Goal: Information Seeking & Learning: Learn about a topic

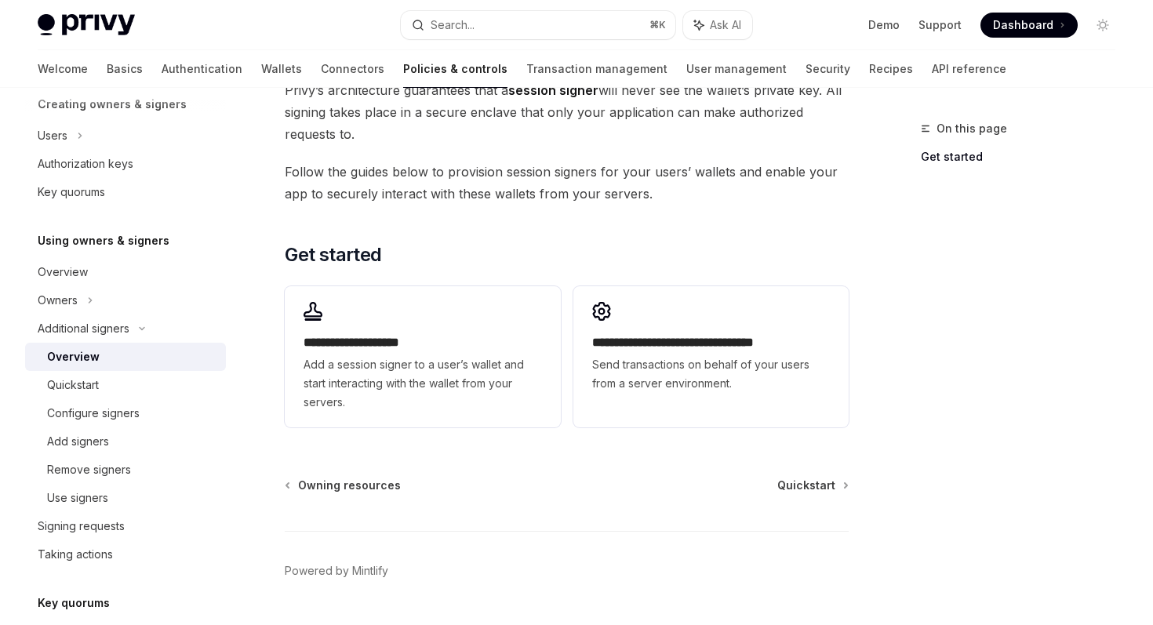
scroll to position [379, 0]
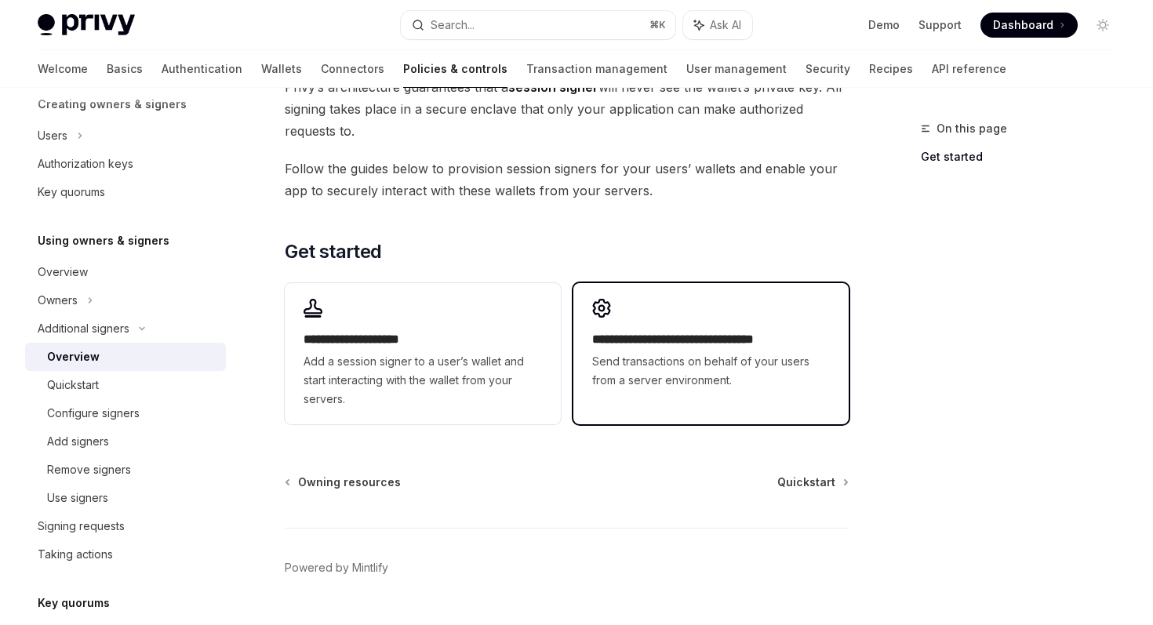
click at [623, 373] on span "Send transactions on behalf of your users from a server environment." at bounding box center [711, 371] width 238 height 38
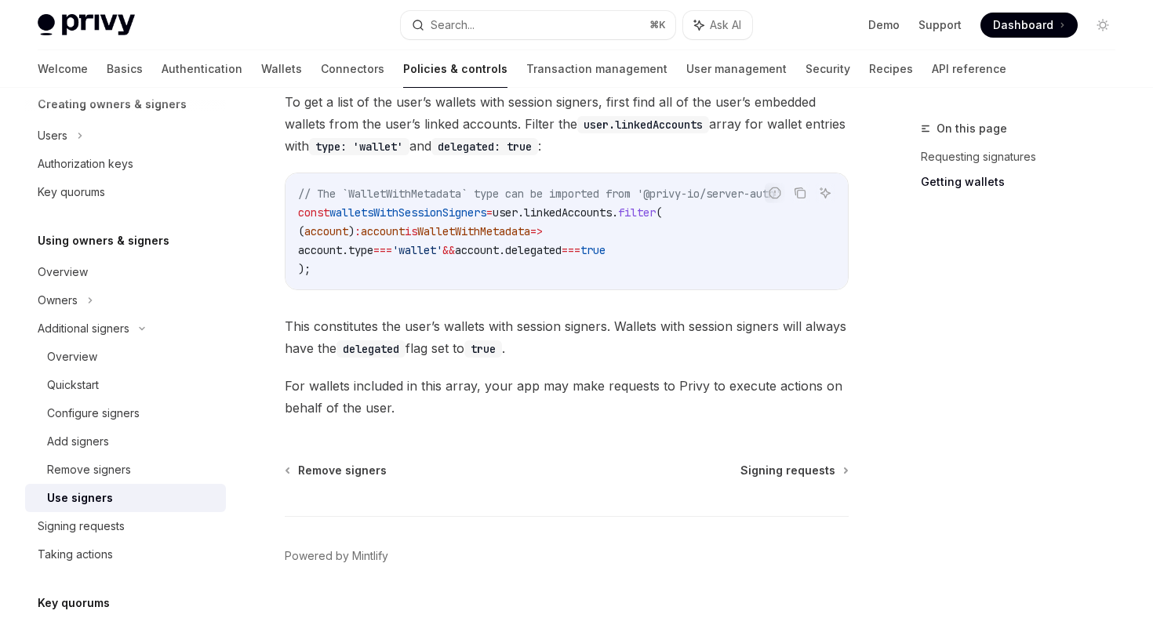
scroll to position [814, 0]
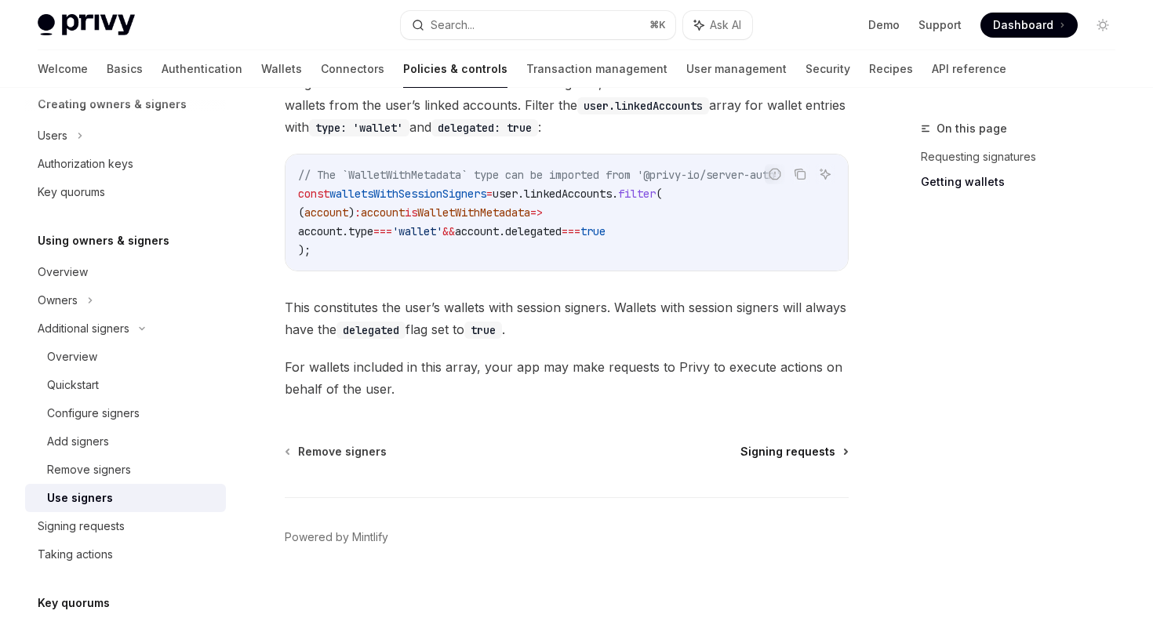
click at [780, 455] on span "Signing requests" at bounding box center [788, 452] width 95 height 16
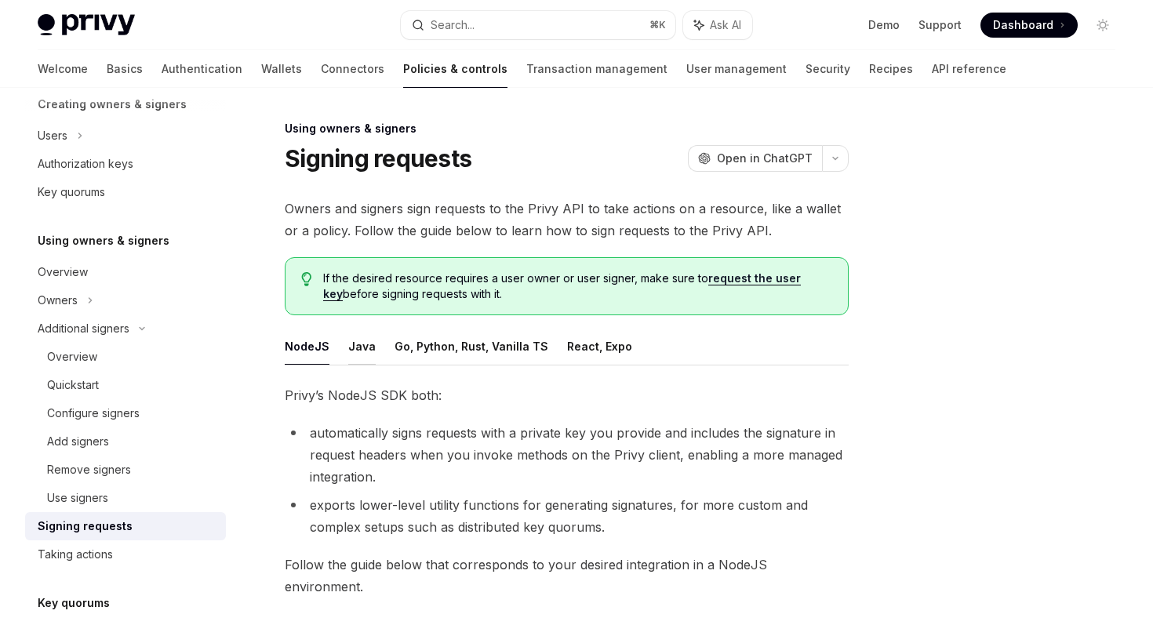
click at [355, 351] on button "Java" at bounding box center [361, 346] width 27 height 37
type textarea "*"
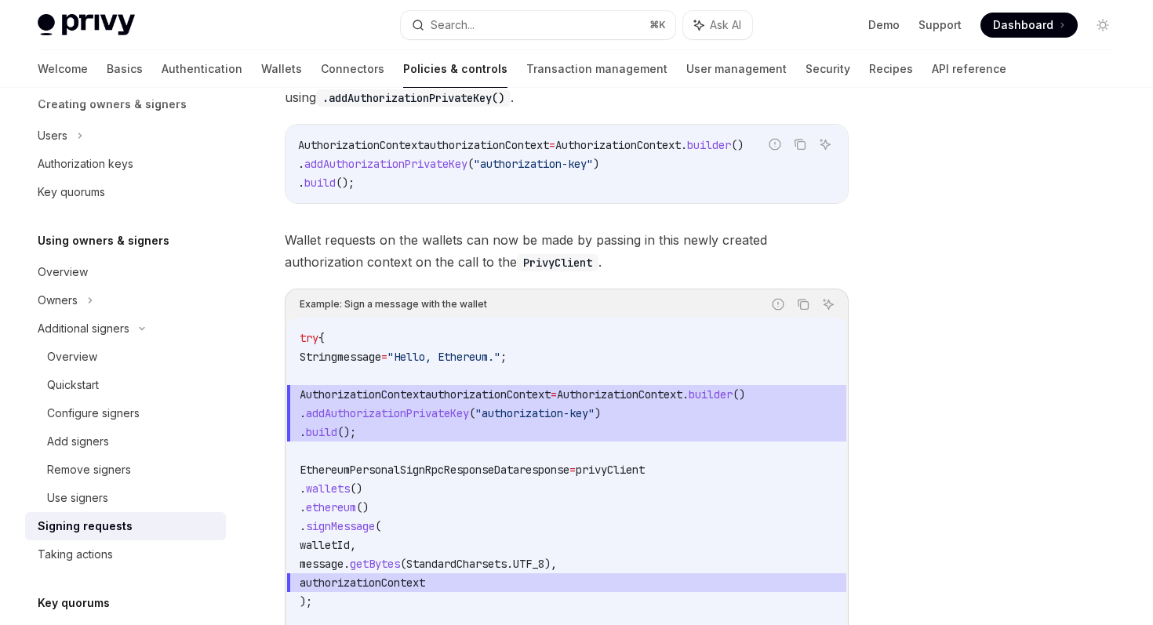
scroll to position [584, 0]
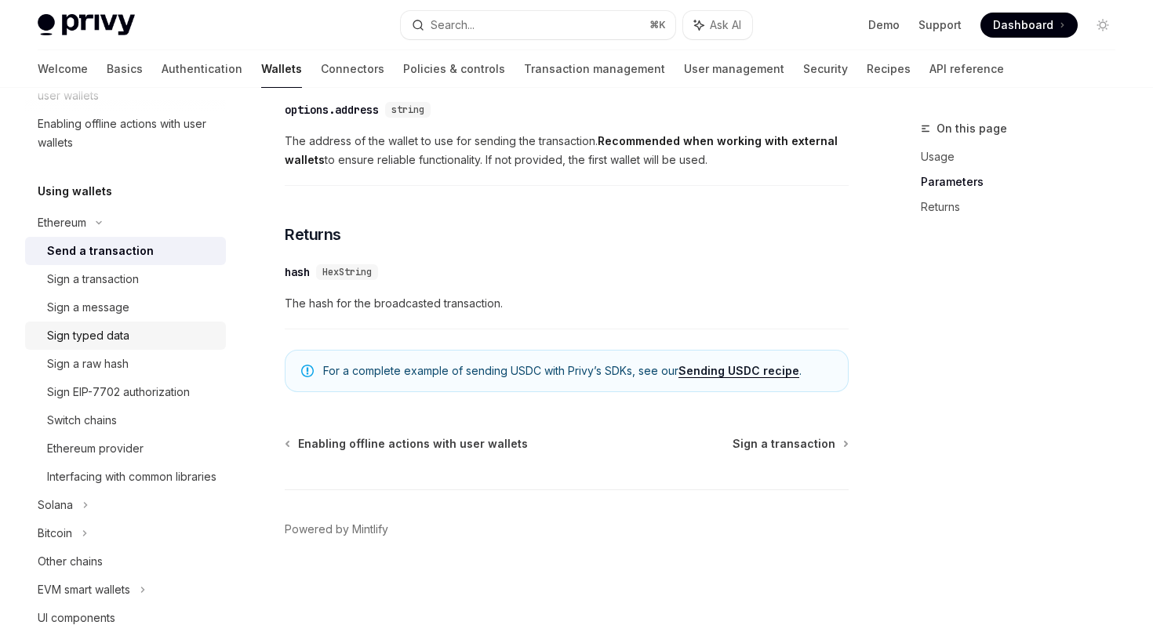
scroll to position [285, 0]
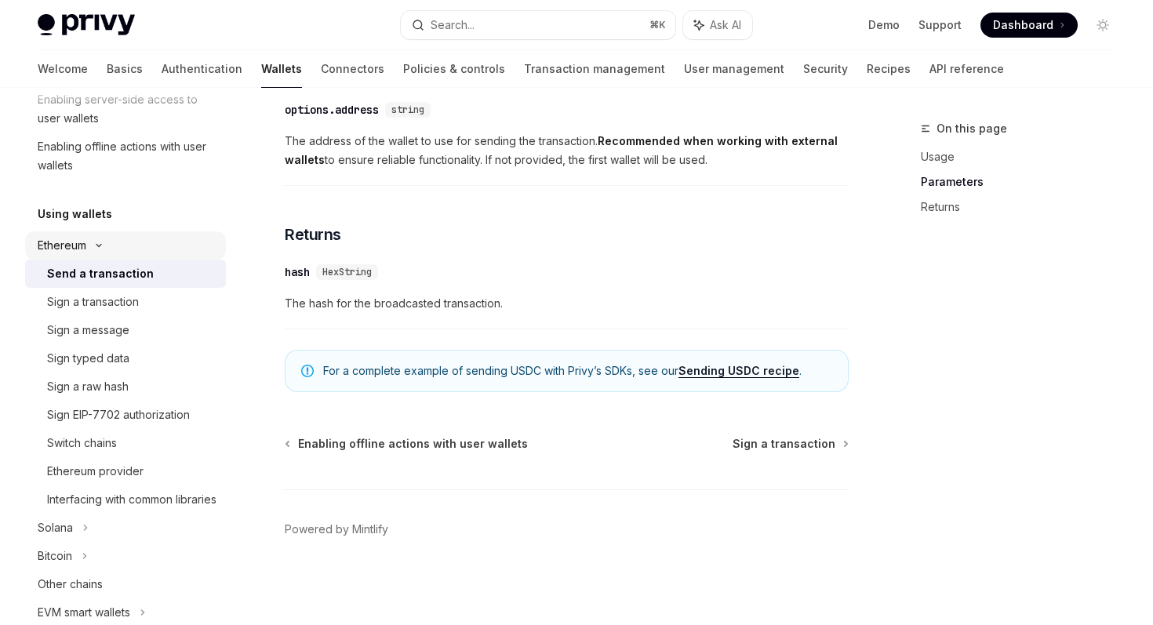
click at [126, 249] on div "Ethereum" at bounding box center [125, 245] width 201 height 28
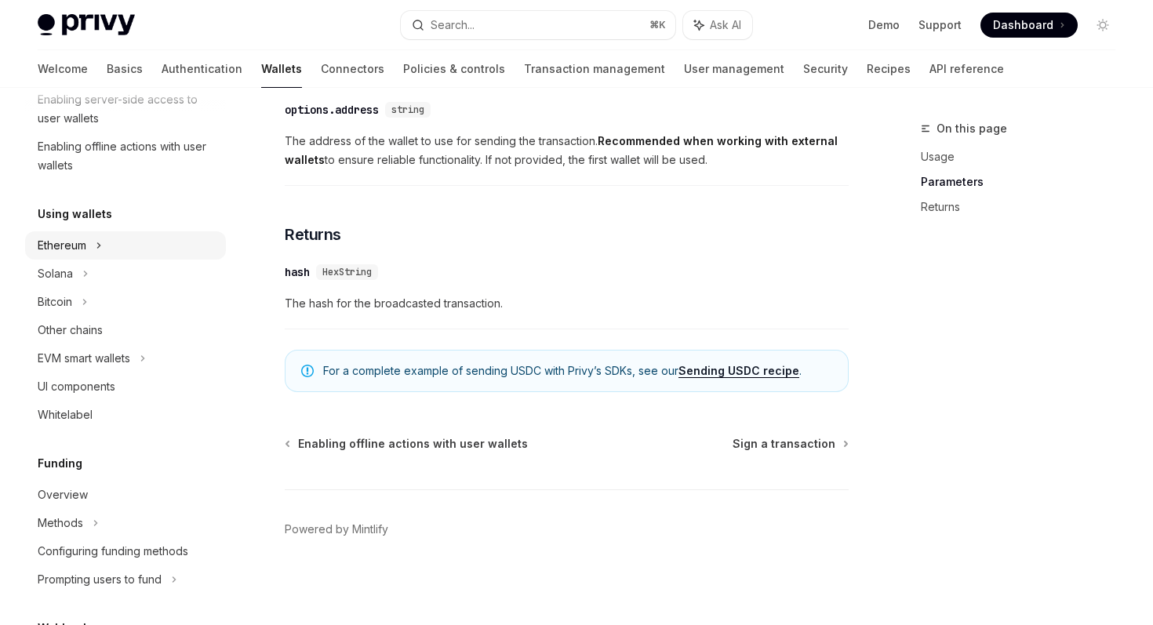
click at [126, 249] on div "Ethereum" at bounding box center [125, 245] width 201 height 28
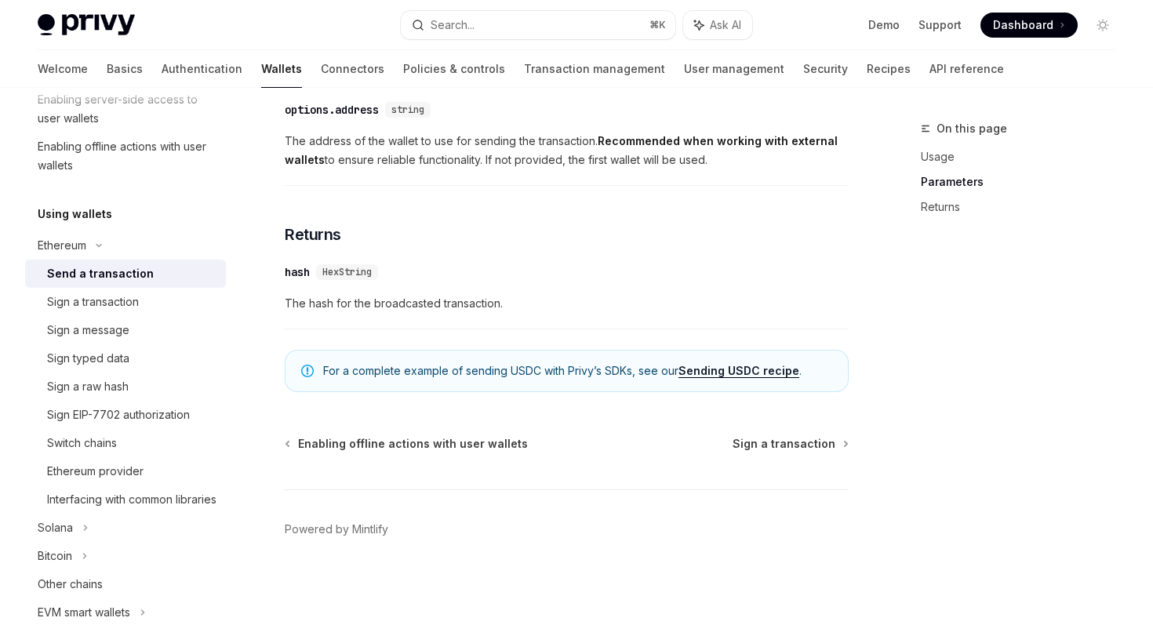
scroll to position [1039, 0]
click at [111, 293] on div "Sign a transaction" at bounding box center [93, 302] width 92 height 19
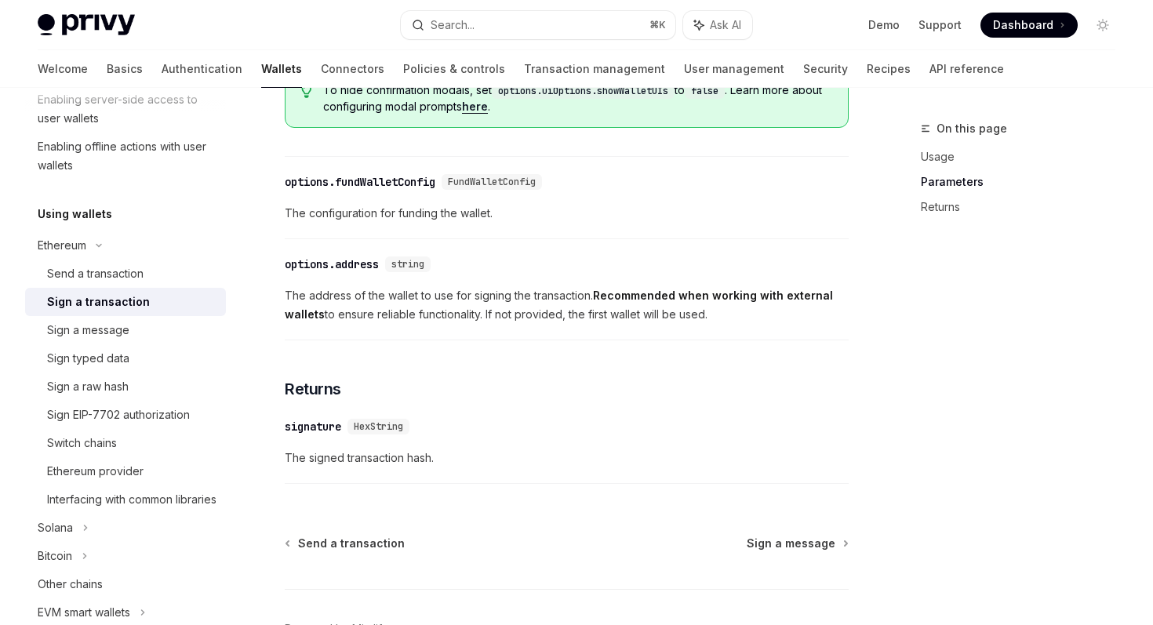
scroll to position [883, 0]
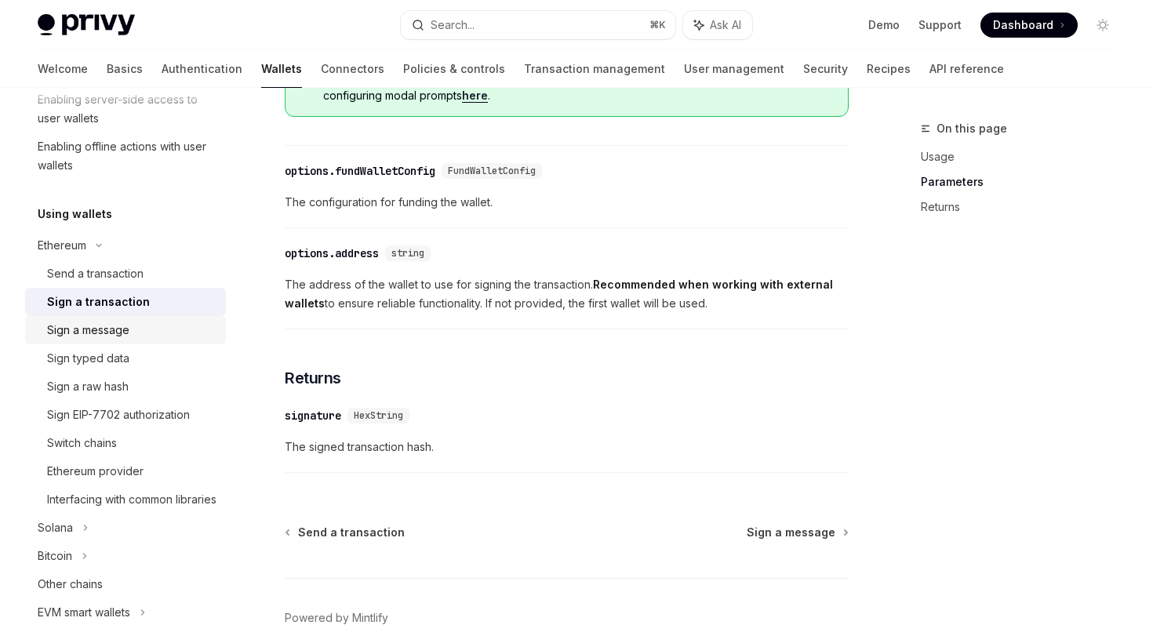
click at [111, 339] on div "Sign a message" at bounding box center [88, 330] width 82 height 19
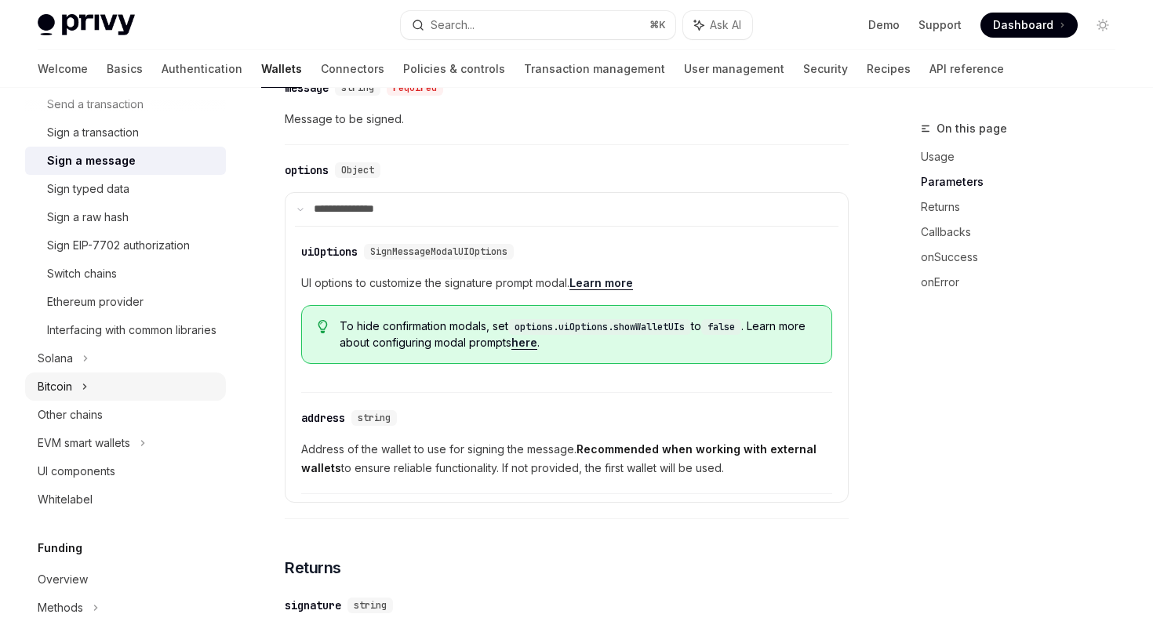
scroll to position [462, 0]
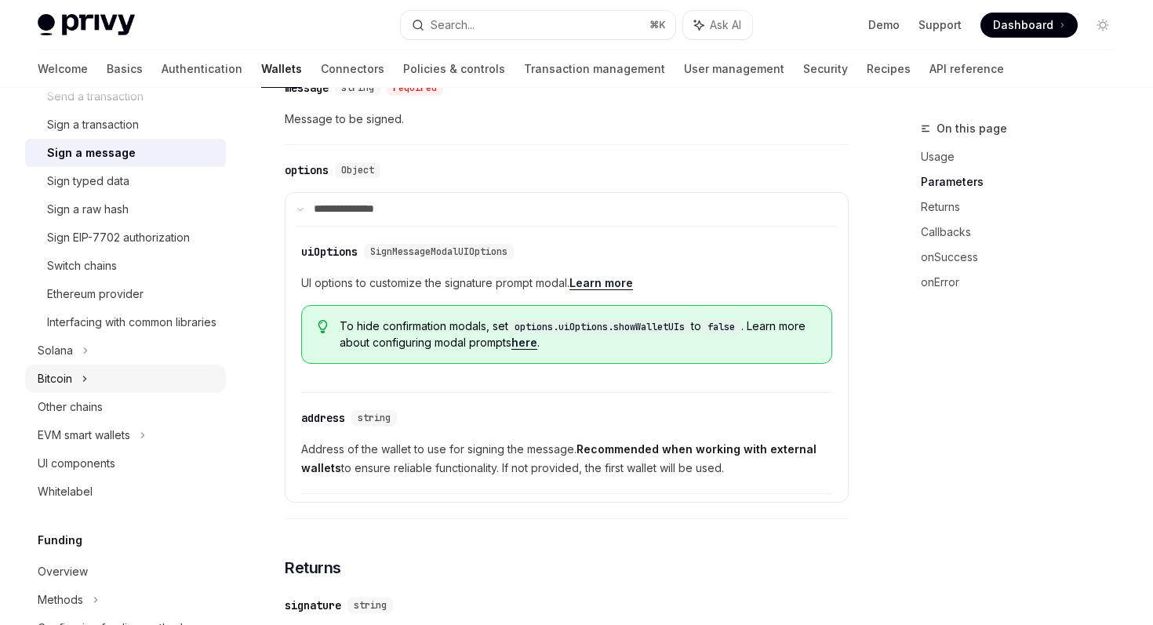
click at [110, 445] on div "EVM smart wallets" at bounding box center [84, 435] width 93 height 19
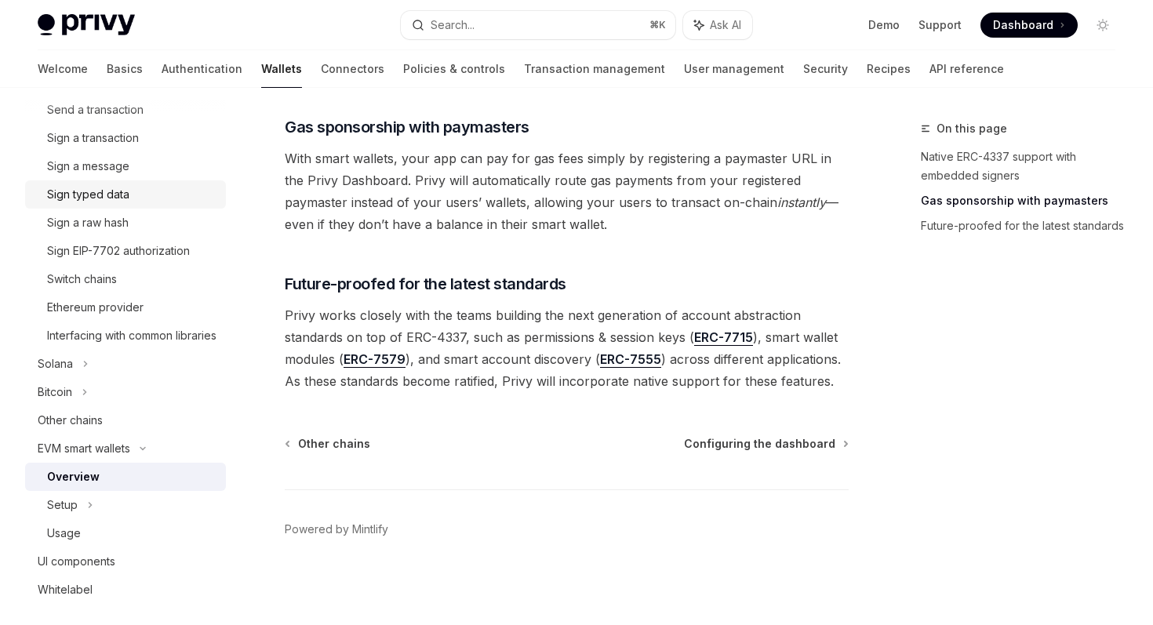
scroll to position [490, 0]
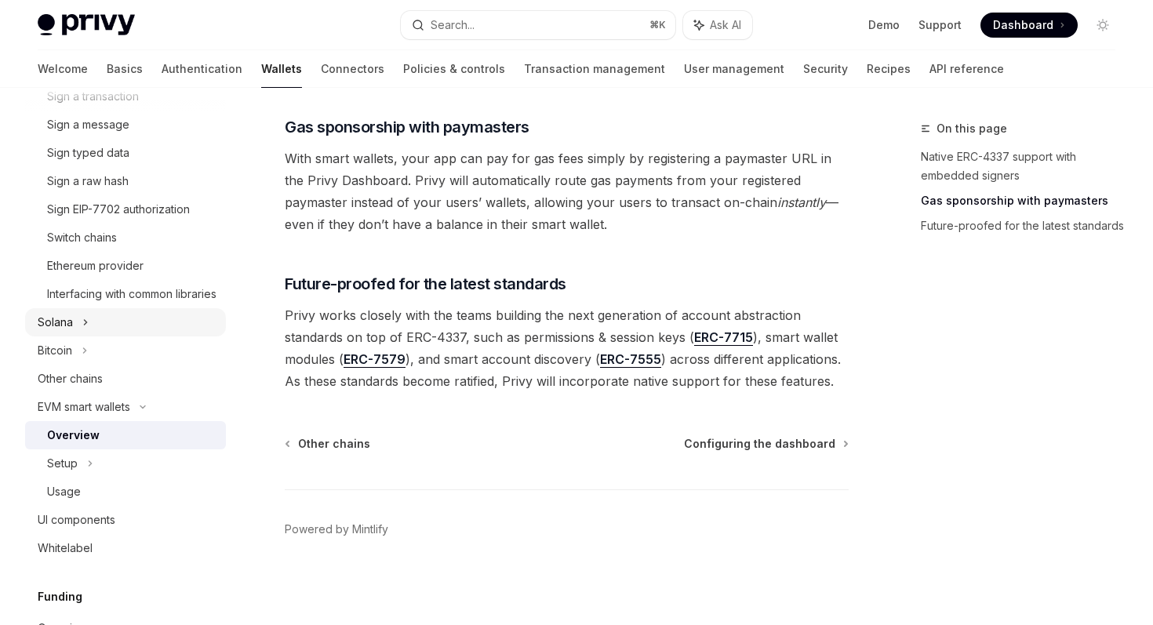
click at [129, 337] on div "Solana" at bounding box center [125, 322] width 201 height 28
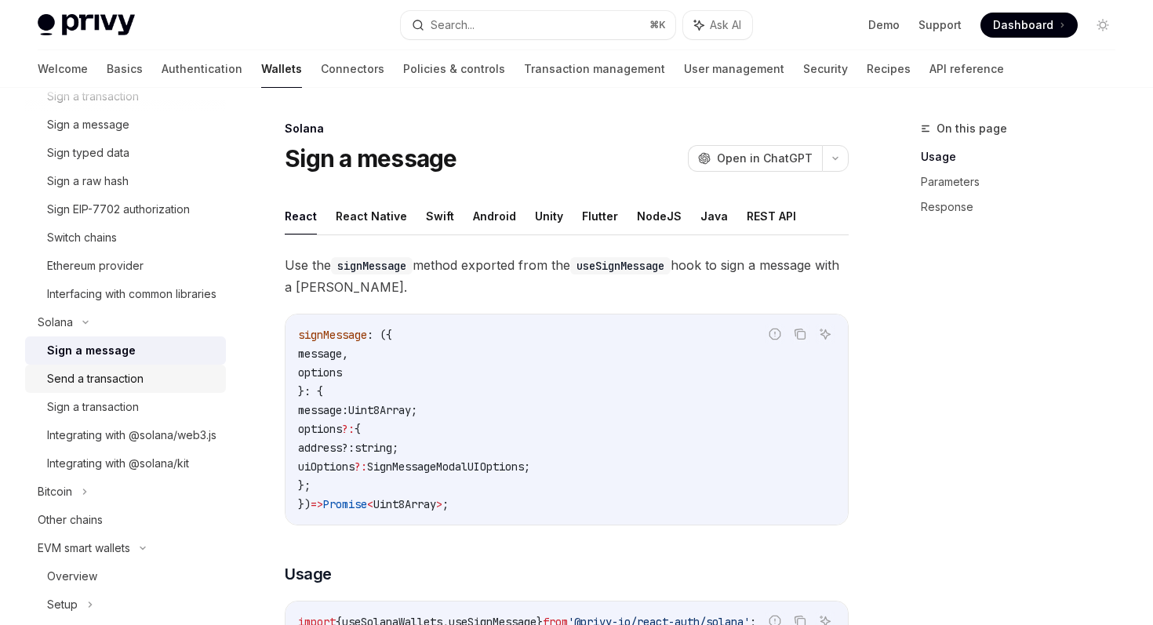
click at [138, 388] on div "Send a transaction" at bounding box center [95, 379] width 96 height 19
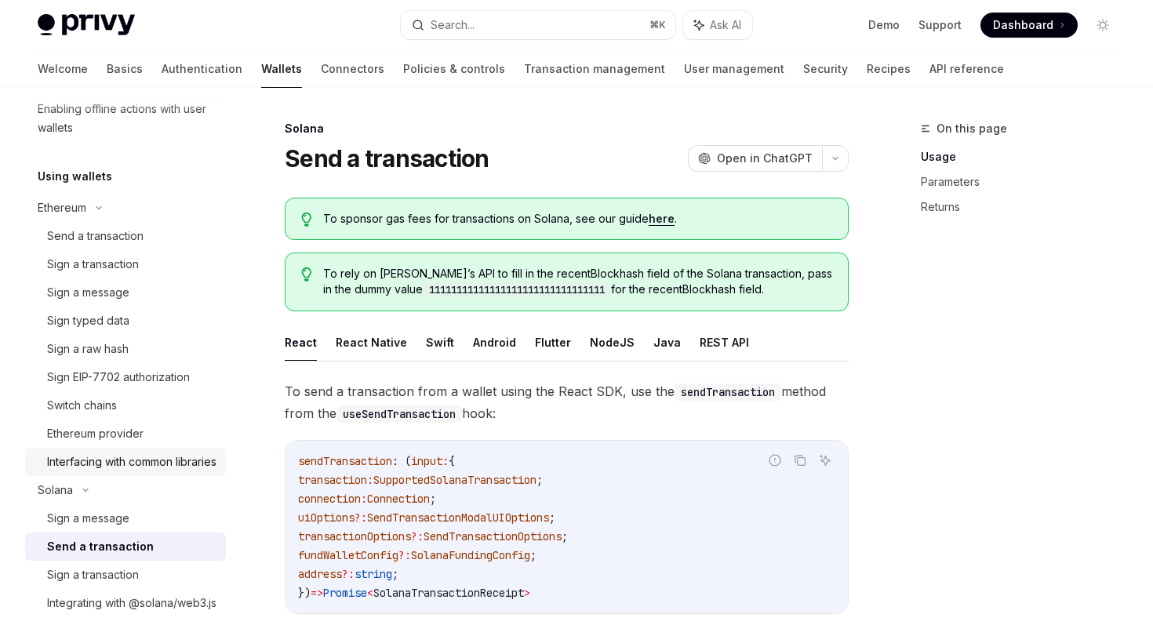
scroll to position [321, 0]
click at [149, 355] on div "Sign a raw hash" at bounding box center [131, 350] width 169 height 19
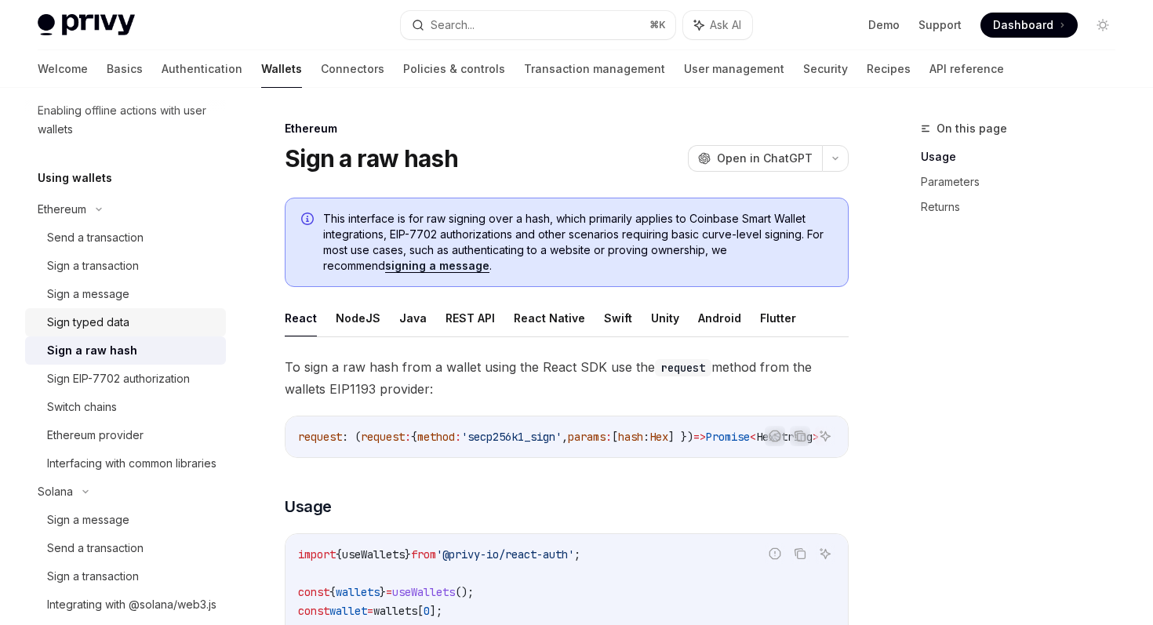
click at [144, 311] on link "Sign typed data" at bounding box center [125, 322] width 201 height 28
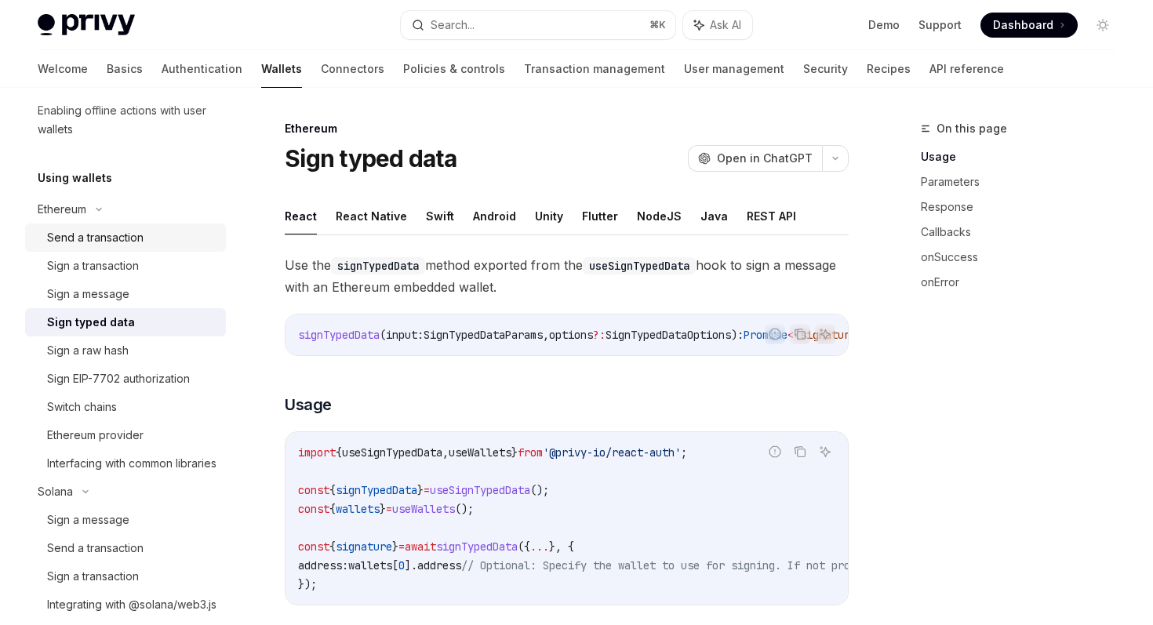
click at [137, 250] on link "Send a transaction" at bounding box center [125, 238] width 201 height 28
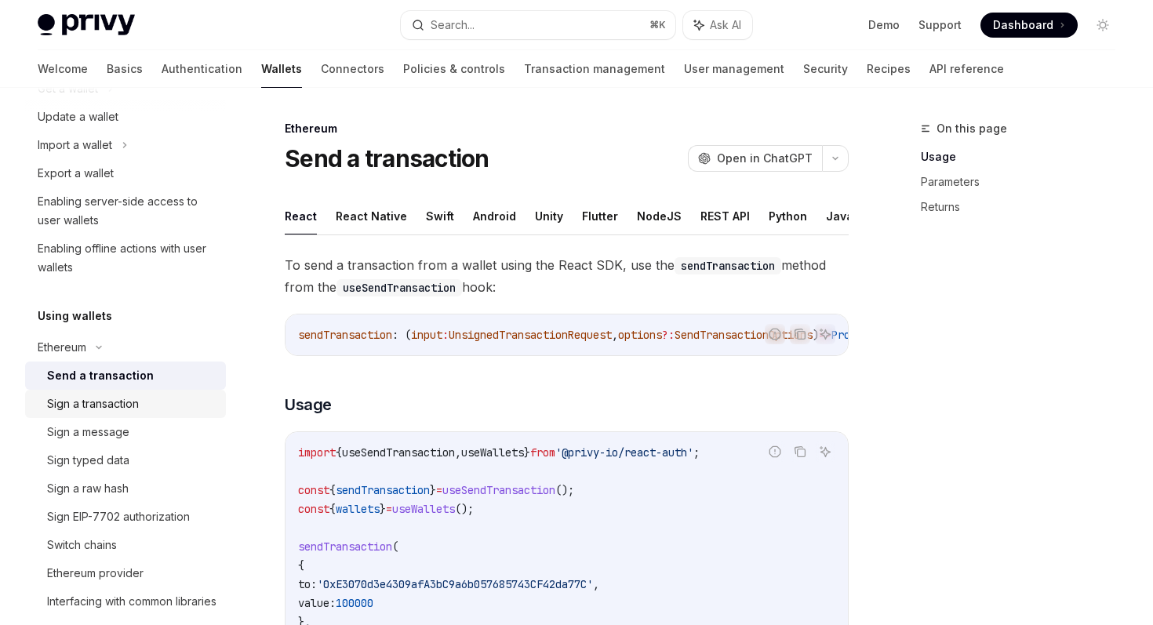
scroll to position [191, 0]
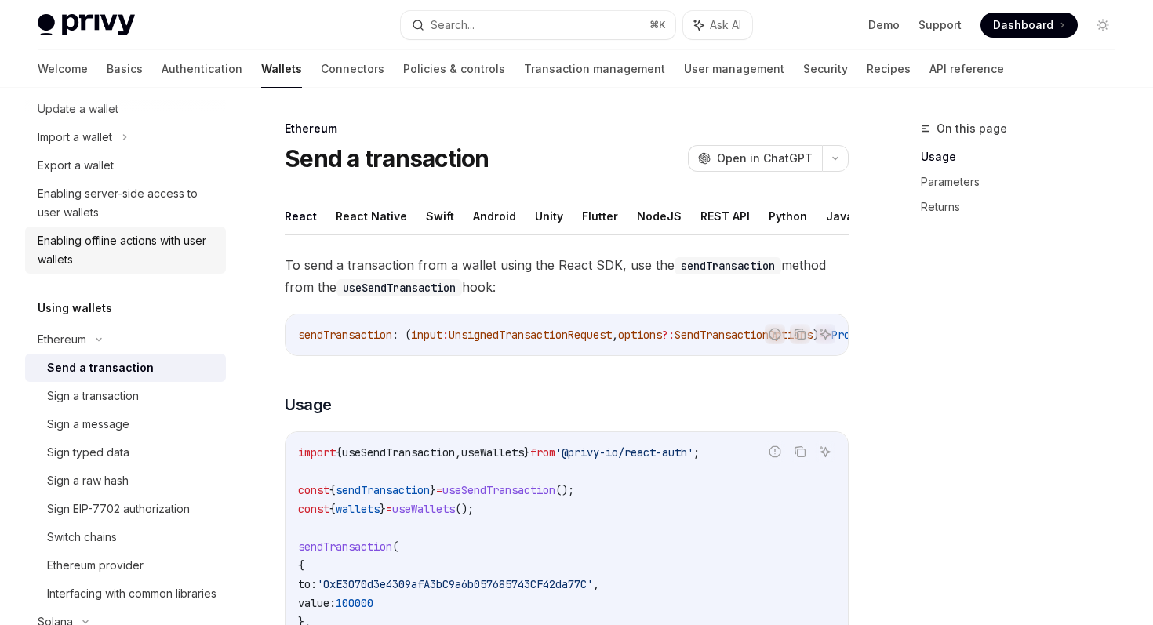
click at [178, 233] on div "Enabling offline actions with user wallets" at bounding box center [127, 250] width 179 height 38
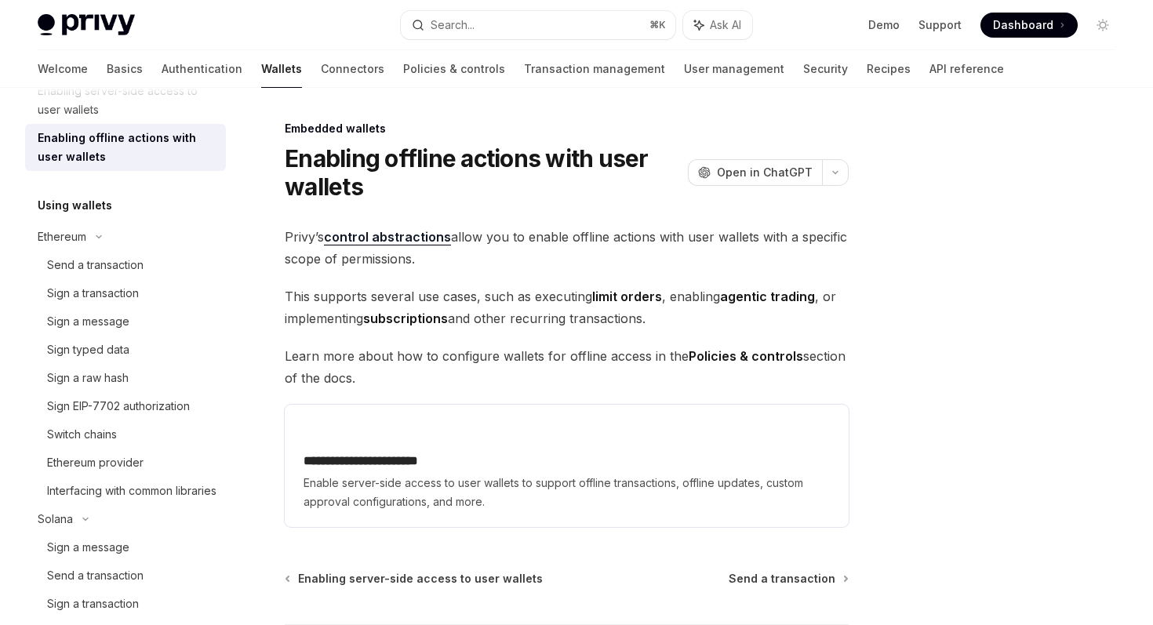
scroll to position [300, 0]
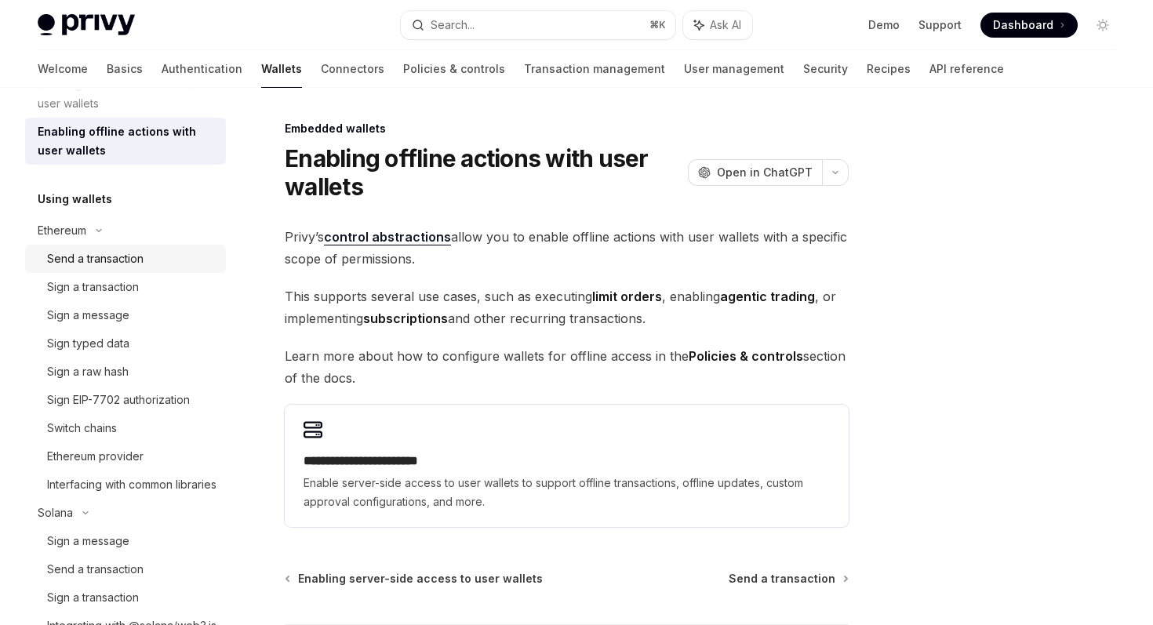
click at [127, 262] on div "Send a transaction" at bounding box center [95, 258] width 96 height 19
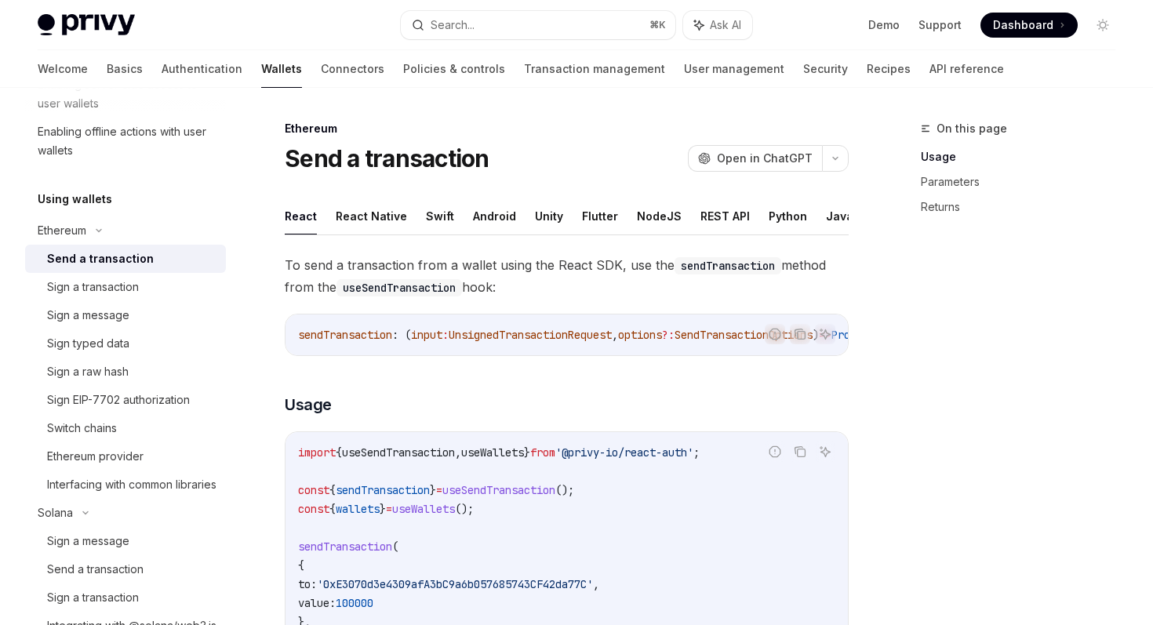
type textarea "*"
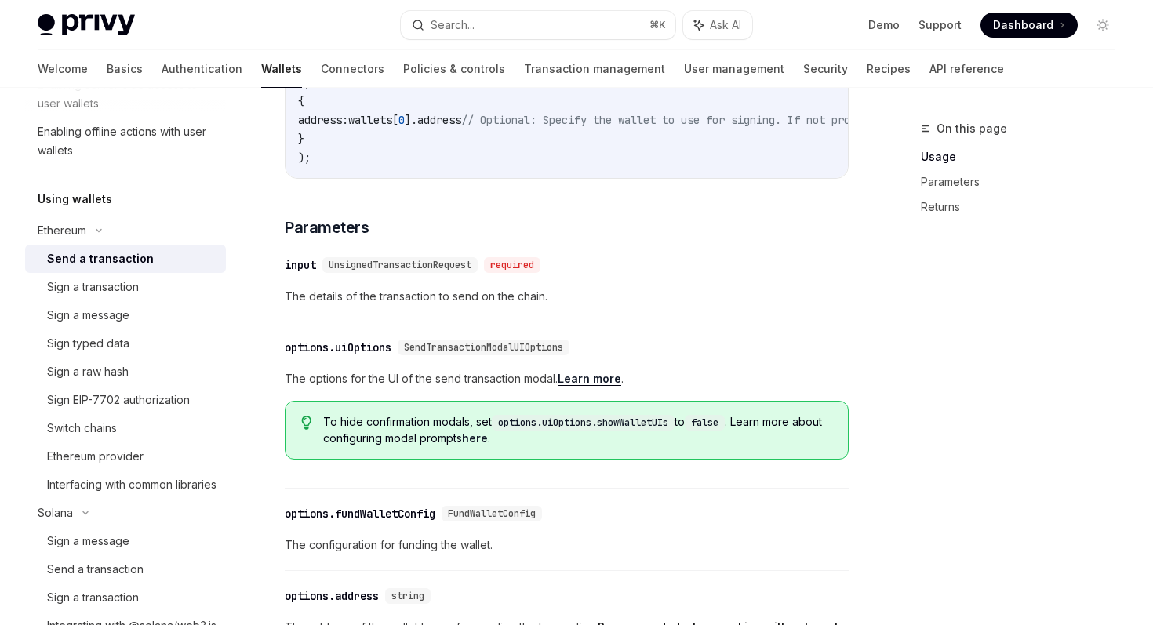
scroll to position [654, 0]
